Goal: Obtain resource: Obtain resource

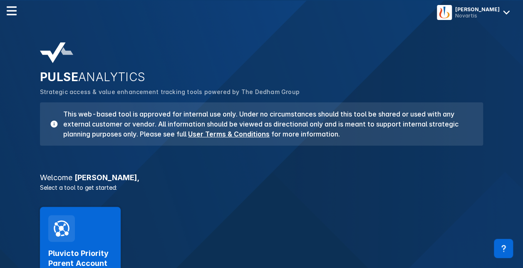
click at [248, 203] on div "Pluvicto Priority Parent Account Insights Launch Tool" at bounding box center [261, 257] width 453 height 111
click at [91, 235] on div "Pluvicto Priority Parent Account Insights Launch Tool" at bounding box center [80, 257] width 81 height 101
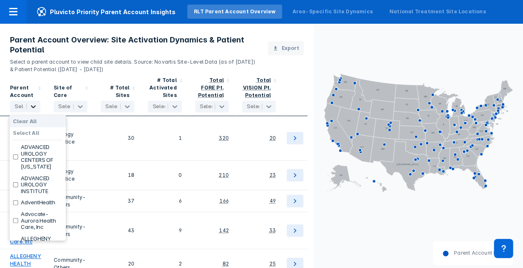
click at [32, 107] on icon at bounding box center [33, 106] width 5 height 3
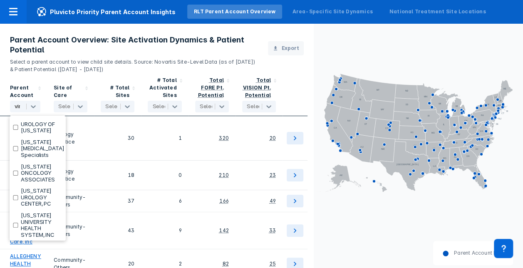
scroll to position [4, 0]
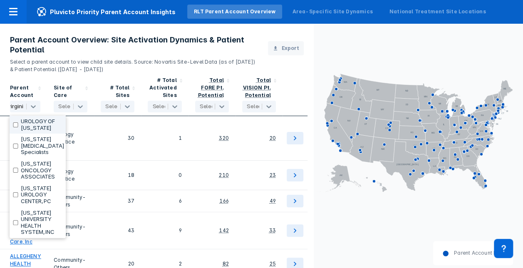
type input "[US_STATE]"
click at [16, 168] on input "checkbox" at bounding box center [15, 170] width 5 height 5
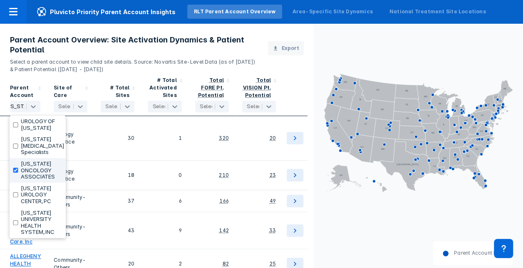
checkbox input "true"
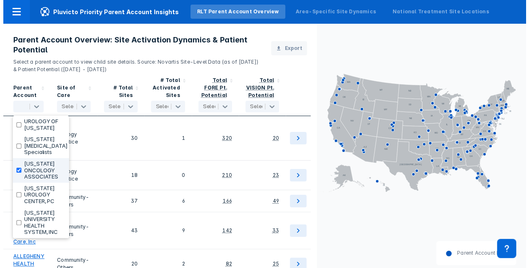
scroll to position [3606, 0]
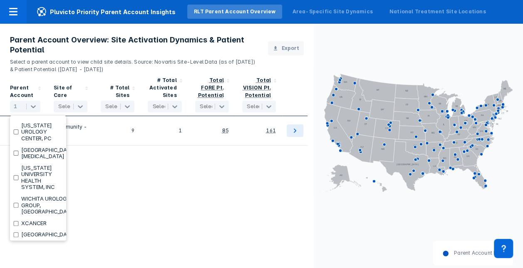
click at [175, 186] on div "Parent Account option [US_STATE] ONCOLOGY ASSOCIATES, selected. 167 results ava…" at bounding box center [156, 179] width 313 height 212
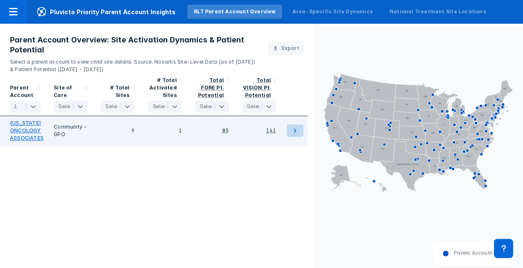
click at [297, 131] on icon at bounding box center [295, 131] width 10 height 10
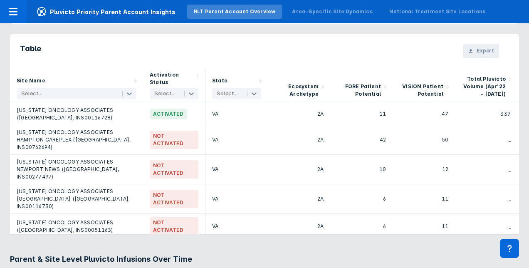
click at [478, 48] on span "Export" at bounding box center [484, 50] width 17 height 7
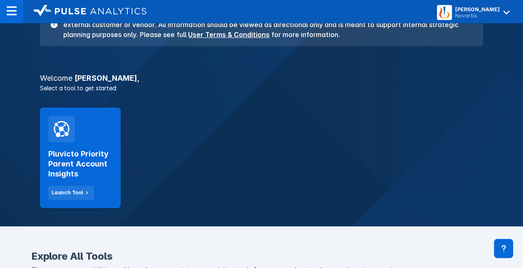
scroll to position [101, 0]
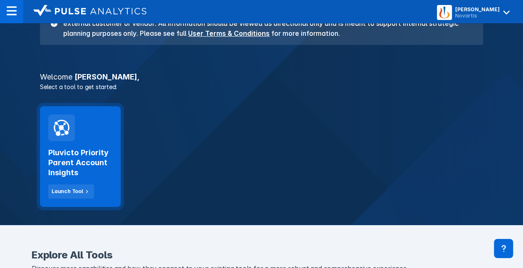
click at [81, 158] on h2 "Pluvicto Priority Parent Account Insights" at bounding box center [80, 163] width 64 height 30
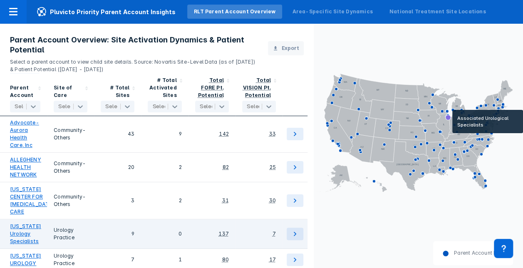
scroll to position [242, 0]
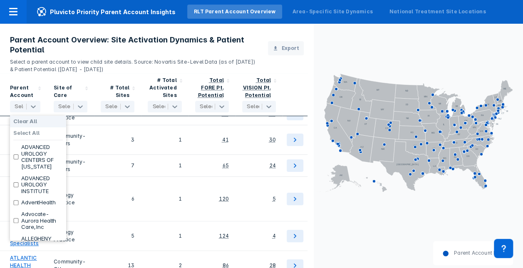
click at [17, 108] on div at bounding box center [25, 106] width 21 height 8
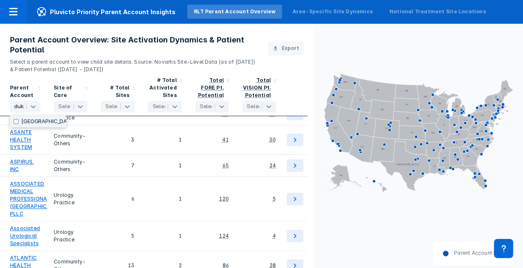
type input "duke"
click at [14, 124] on input "checkbox" at bounding box center [15, 121] width 5 height 5
checkbox input "true"
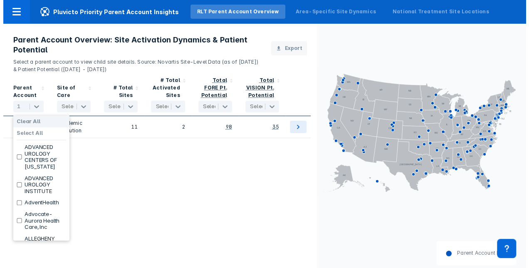
scroll to position [0, 0]
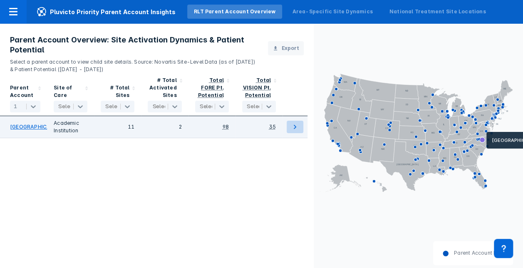
click at [297, 132] on icon at bounding box center [295, 127] width 10 height 10
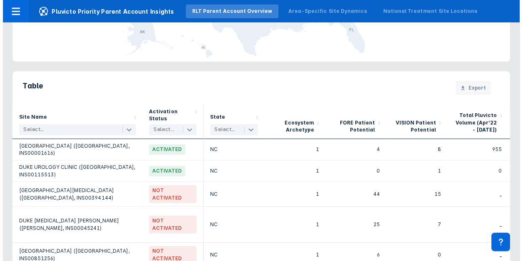
scroll to position [634, 0]
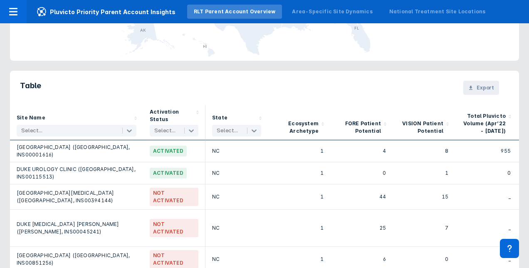
click at [476, 85] on span "Export" at bounding box center [484, 87] width 17 height 7
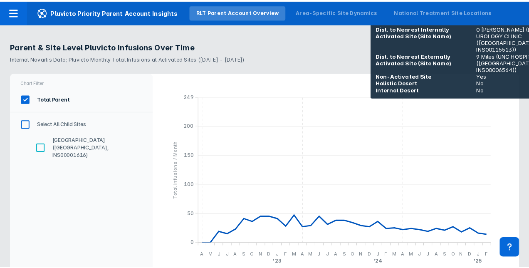
scroll to position [904, 0]
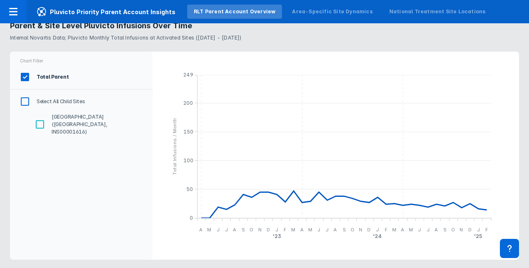
click at [309, 266] on div "Back DUKE UNIVERSITY HEALTH SYSTEM Source: Novartis Site-Level Data (as of May …" at bounding box center [264, 145] width 529 height 244
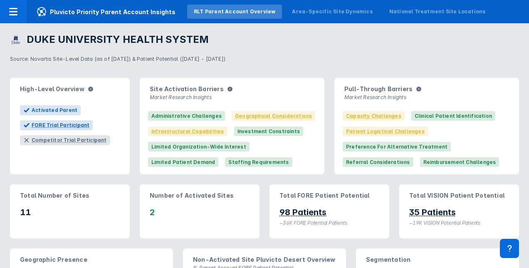
scroll to position [24, 0]
